Goal: Information Seeking & Learning: Learn about a topic

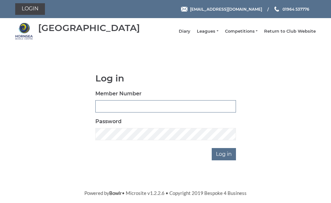
click at [150, 107] on input "Member Number" at bounding box center [165, 106] width 141 height 12
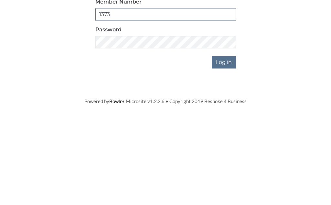
type input "1373"
click at [232, 148] on input "Log in" at bounding box center [224, 154] width 24 height 12
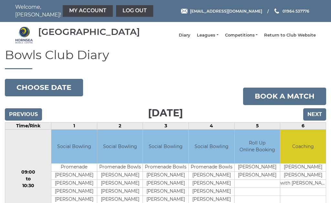
click at [218, 38] on link "Leagues" at bounding box center [207, 35] width 21 height 6
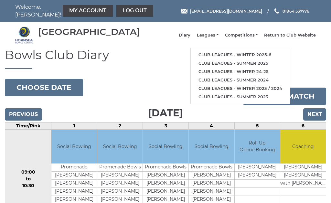
click at [239, 56] on link "Club leagues - Winter 2025-6" at bounding box center [240, 55] width 99 height 8
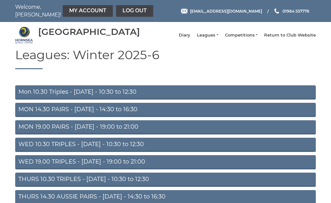
click at [94, 144] on link "WED 10.30 TRIPLES - Wednesday - 10:30 to 12:30" at bounding box center [165, 145] width 301 height 14
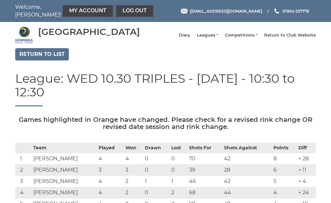
click at [218, 38] on link "Leagues" at bounding box center [207, 35] width 21 height 6
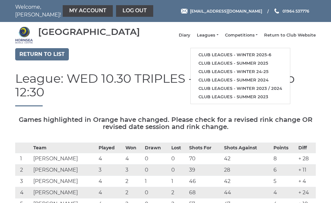
click at [236, 59] on link "Club leagues - Winter 2025-6" at bounding box center [240, 55] width 99 height 8
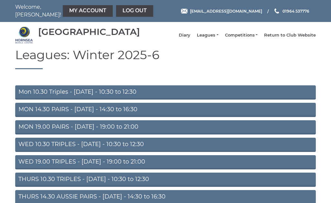
click at [59, 95] on link "Mon 10.30 Triples - Monday - 10:30 to 12:30" at bounding box center [165, 92] width 301 height 14
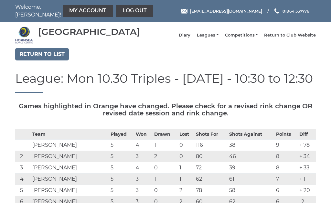
click at [74, 12] on link "My Account" at bounding box center [88, 11] width 50 height 12
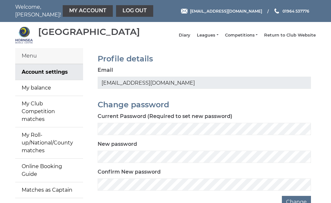
click at [49, 92] on link "My balance" at bounding box center [49, 88] width 68 height 16
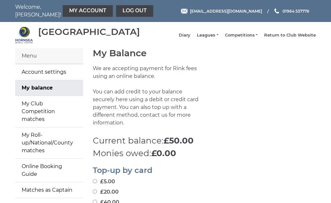
click at [116, 9] on link "Log out" at bounding box center [134, 11] width 37 height 12
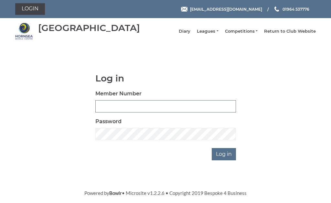
click at [143, 108] on input "Member Number" at bounding box center [165, 106] width 141 height 12
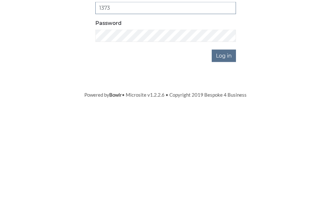
type input "1373"
click at [229, 148] on input "Log in" at bounding box center [224, 154] width 24 height 12
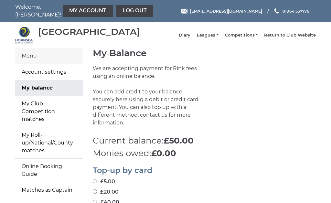
click at [218, 38] on link "Leagues" at bounding box center [207, 35] width 21 height 6
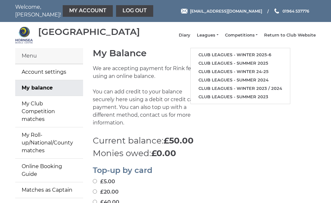
click at [240, 58] on link "Club leagues - Winter 2025-6" at bounding box center [240, 55] width 99 height 8
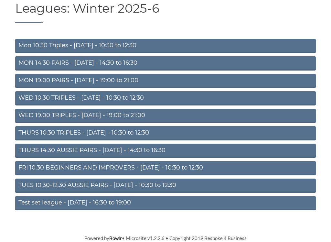
scroll to position [51, 0]
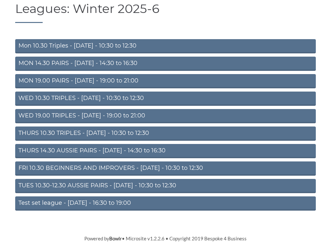
click at [67, 65] on link "MON 14.30 PAIRS - [DATE] - 14:30 to 16:30" at bounding box center [165, 64] width 301 height 14
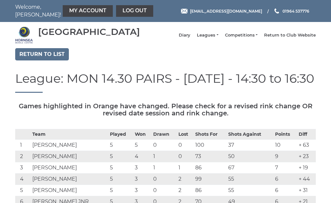
click at [218, 38] on link "Leagues" at bounding box center [207, 35] width 21 height 6
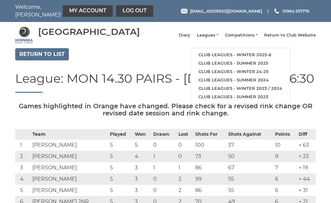
click at [227, 55] on link "Club leagues - Winter 2025-6" at bounding box center [240, 55] width 99 height 8
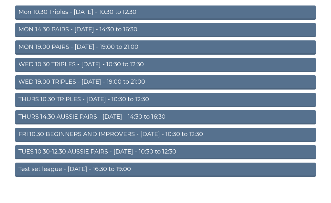
scroll to position [80, 0]
click at [108, 155] on link "TUES 10.30-12.30 AUSSIE PAIRS - [DATE] - 10:30 to 12:30" at bounding box center [165, 152] width 301 height 14
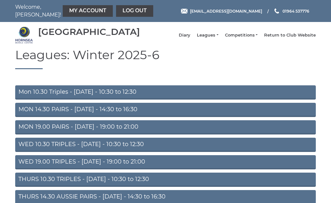
click at [124, 14] on link "Log out" at bounding box center [134, 11] width 37 height 12
